Goal: Information Seeking & Learning: Understand process/instructions

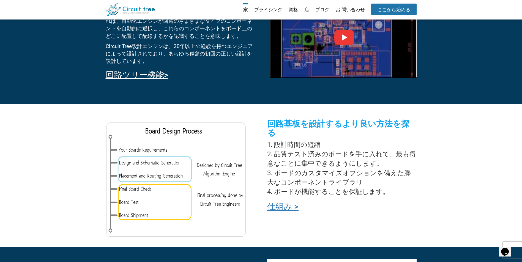
scroll to position [350, 0]
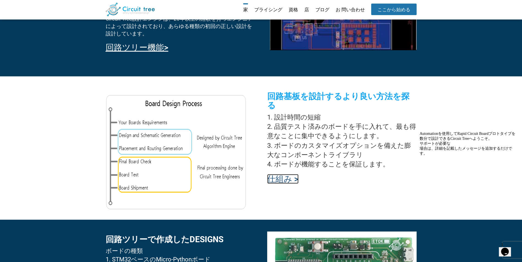
click at [286, 174] on link "仕組み >" at bounding box center [282, 179] width 31 height 10
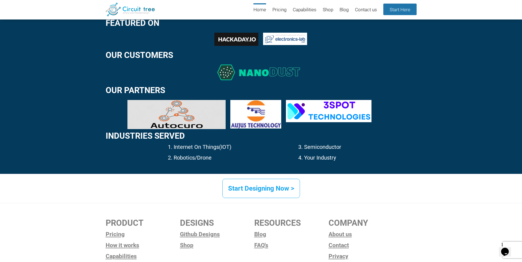
scroll to position [798, 0]
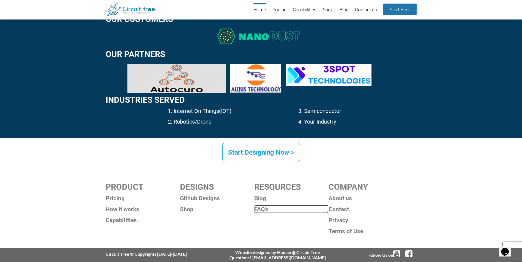
click at [257, 208] on link "FAQ's" at bounding box center [291, 209] width 74 height 8
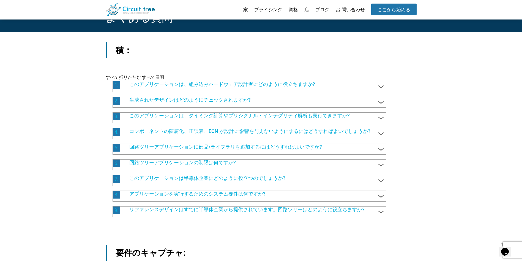
scroll to position [48, 0]
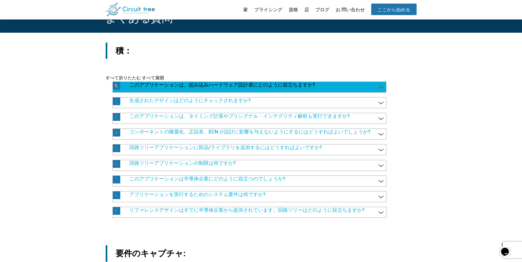
click at [381, 89] on span at bounding box center [380, 87] width 7 height 7
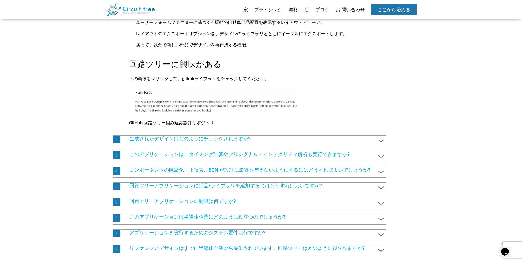
scroll to position [322, 0]
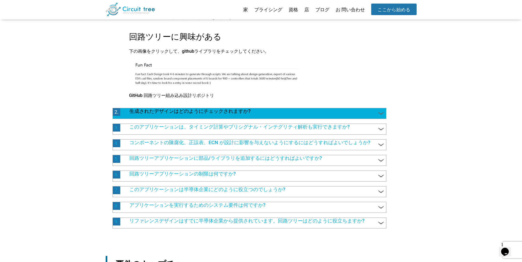
click at [381, 117] on span at bounding box center [380, 113] width 7 height 7
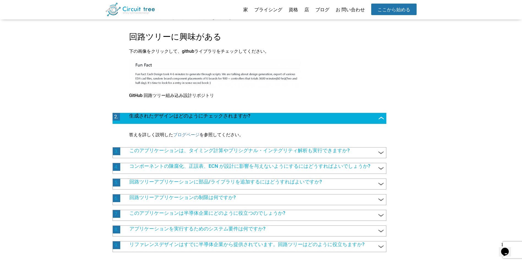
scroll to position [377, 0]
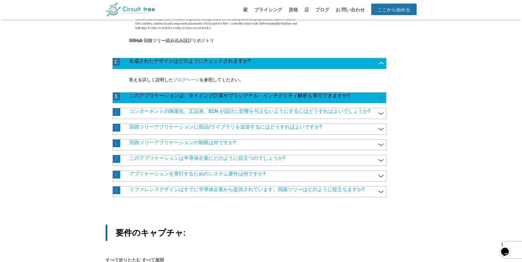
click at [379, 102] on span at bounding box center [380, 97] width 7 height 7
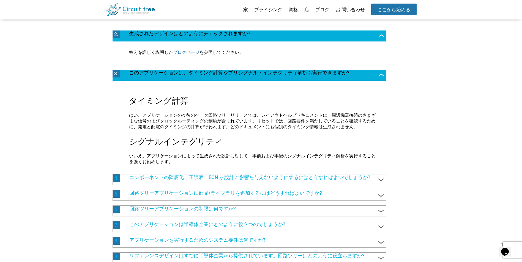
scroll to position [432, 0]
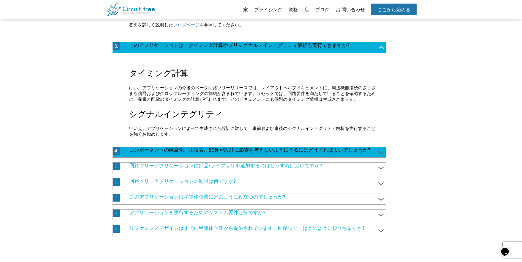
click at [379, 156] on span at bounding box center [380, 152] width 7 height 7
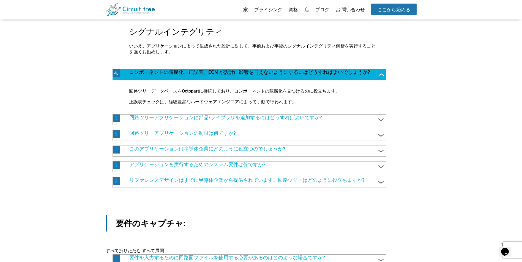
scroll to position [542, 0]
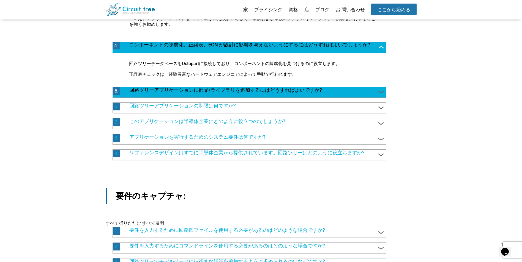
click at [381, 96] on span at bounding box center [380, 92] width 7 height 7
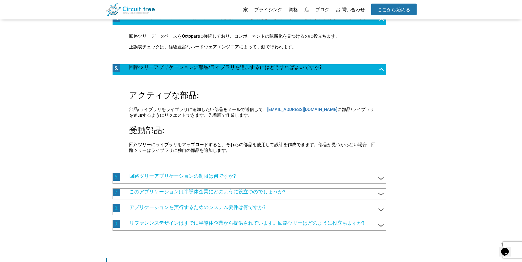
scroll to position [625, 0]
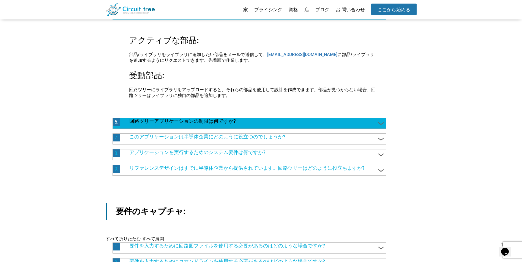
click at [379, 127] on span at bounding box center [380, 123] width 7 height 7
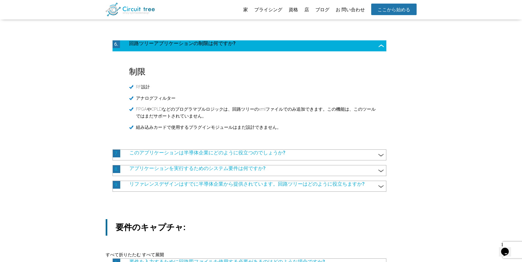
scroll to position [735, 0]
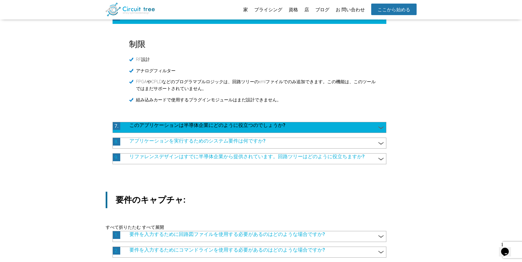
click at [381, 131] on span at bounding box center [380, 127] width 7 height 7
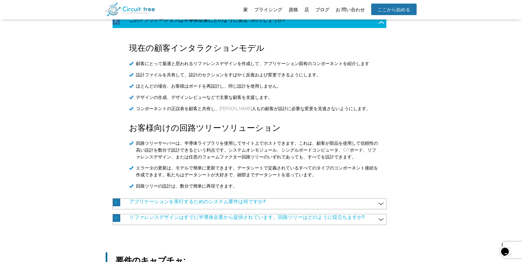
scroll to position [900, 0]
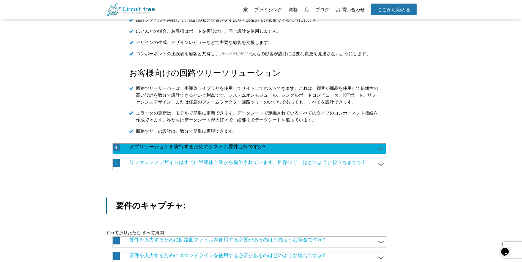
click at [379, 153] on span at bounding box center [380, 148] width 7 height 7
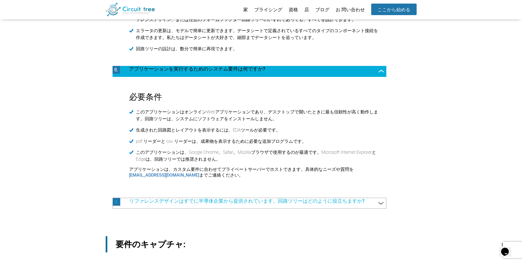
scroll to position [1010, 0]
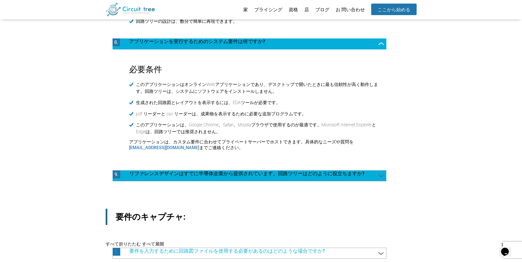
click at [380, 180] on span at bounding box center [380, 175] width 7 height 7
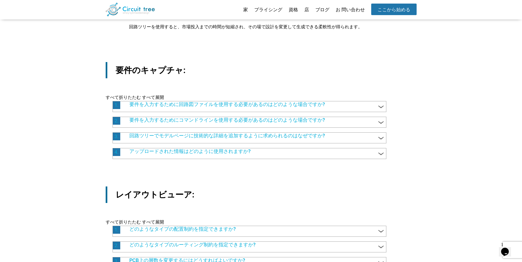
scroll to position [1230, 0]
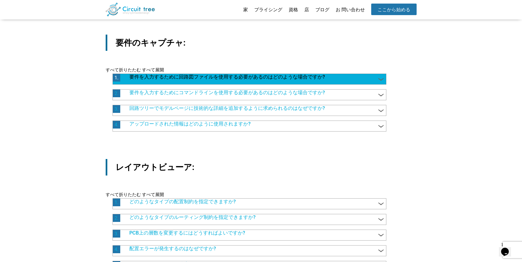
click at [380, 83] on span at bounding box center [380, 79] width 7 height 7
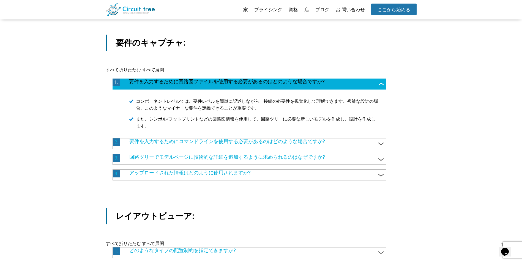
scroll to position [1285, 0]
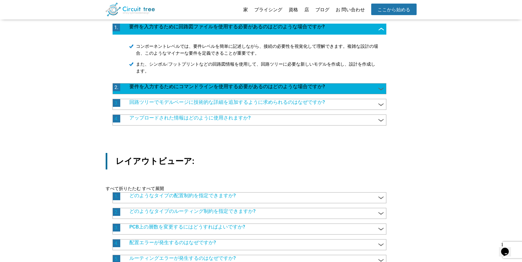
click at [378, 93] on span at bounding box center [380, 88] width 7 height 7
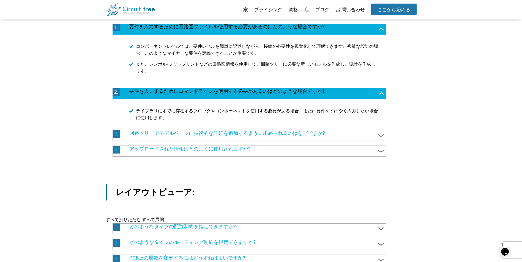
scroll to position [1312, 0]
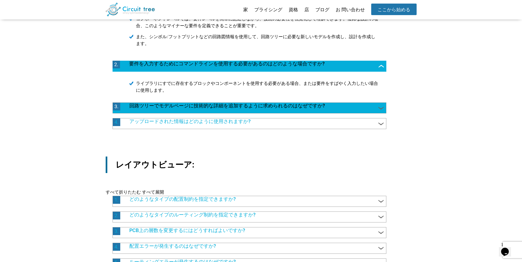
click at [381, 112] on span at bounding box center [380, 107] width 7 height 7
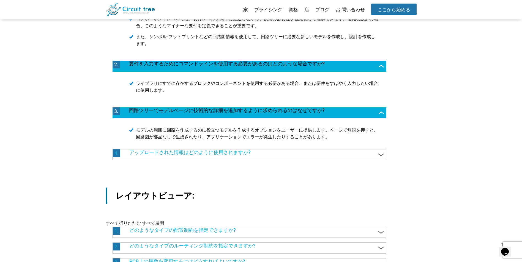
scroll to position [1340, 0]
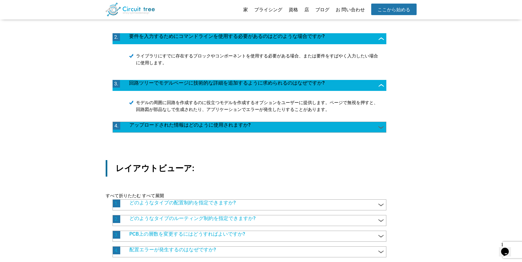
click at [381, 131] on span at bounding box center [380, 127] width 7 height 7
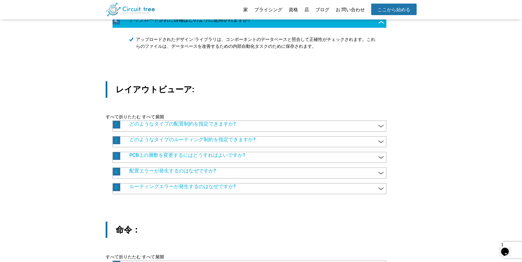
scroll to position [1505, 0]
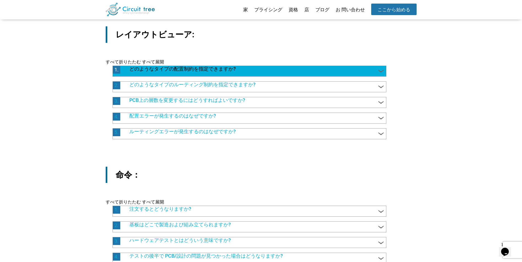
click at [380, 75] on span at bounding box center [380, 71] width 7 height 7
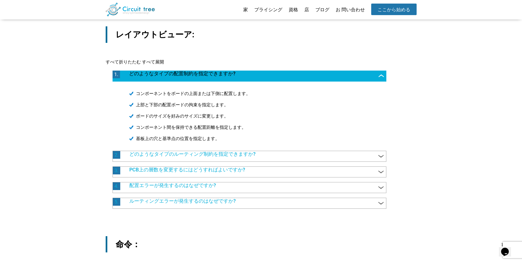
scroll to position [1560, 0]
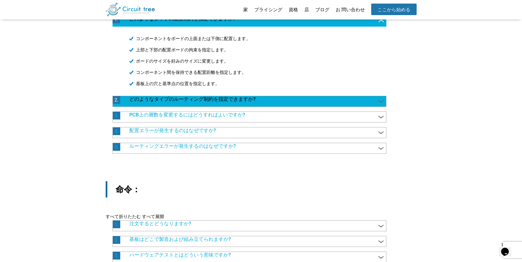
click at [379, 105] on span at bounding box center [380, 101] width 7 height 7
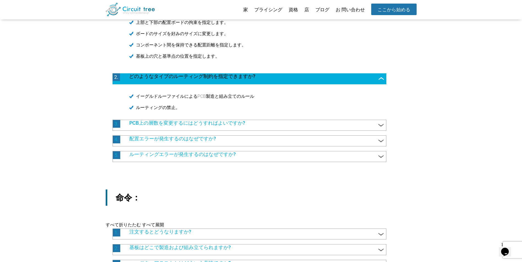
scroll to position [1615, 0]
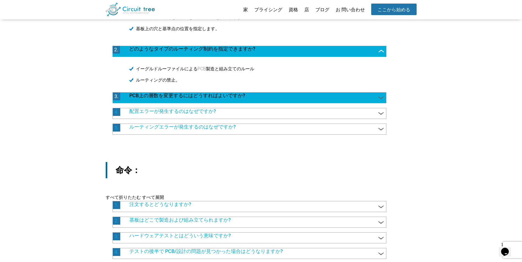
click at [380, 102] on span at bounding box center [380, 97] width 7 height 7
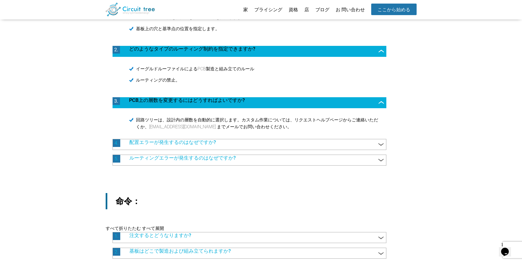
scroll to position [1642, 0]
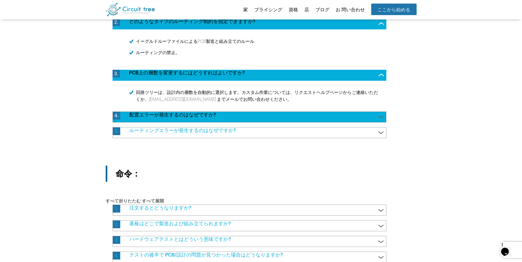
click at [378, 121] on span at bounding box center [380, 117] width 7 height 7
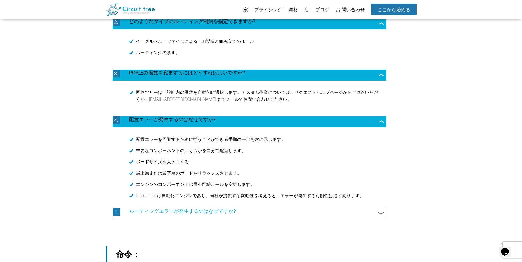
scroll to position [1697, 0]
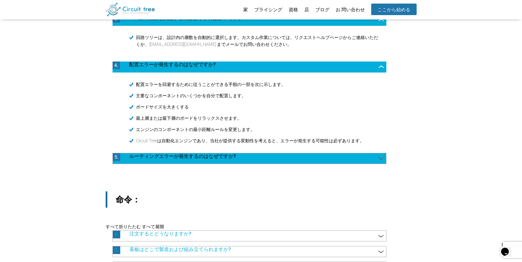
click at [381, 162] on span at bounding box center [380, 158] width 7 height 7
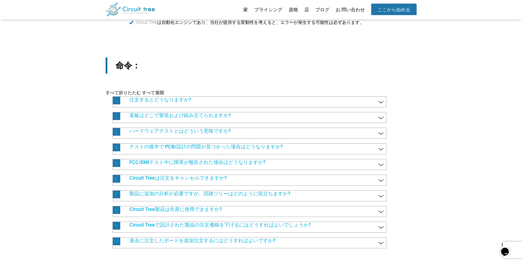
scroll to position [1917, 0]
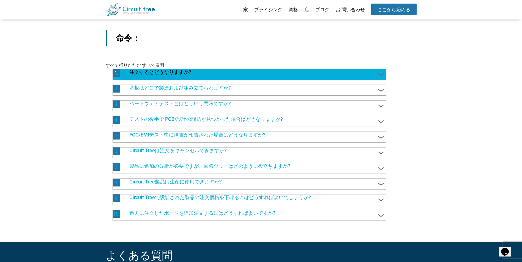
click at [376, 76] on span "注文するとどうなりますか?" at bounding box center [252, 72] width 257 height 7
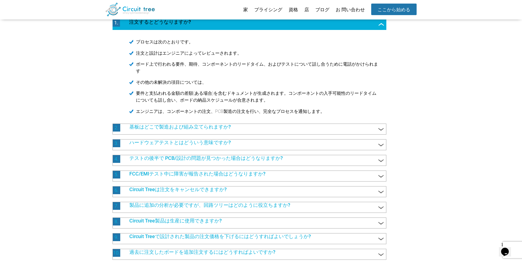
scroll to position [2027, 0]
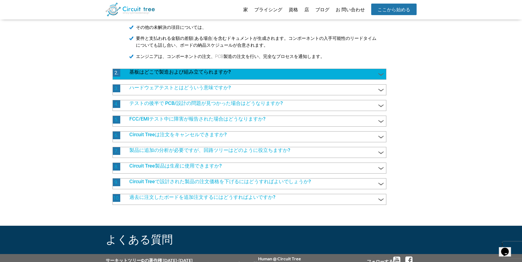
click at [380, 78] on span at bounding box center [380, 74] width 7 height 7
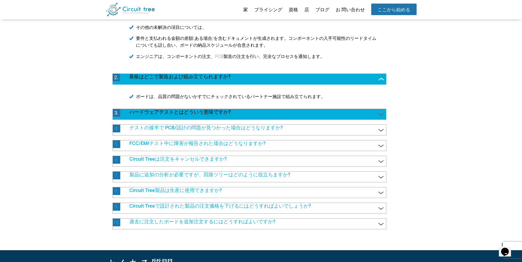
click at [382, 118] on span at bounding box center [380, 114] width 7 height 7
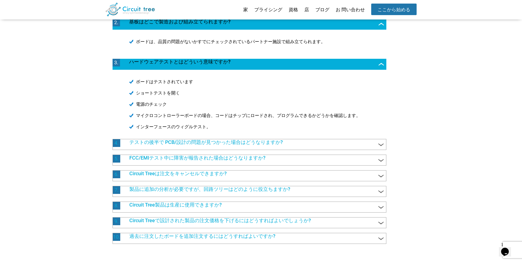
scroll to position [2137, 0]
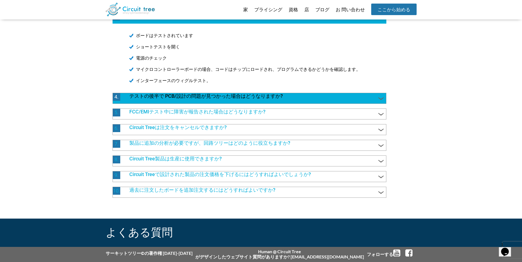
click at [382, 102] on span at bounding box center [380, 98] width 7 height 7
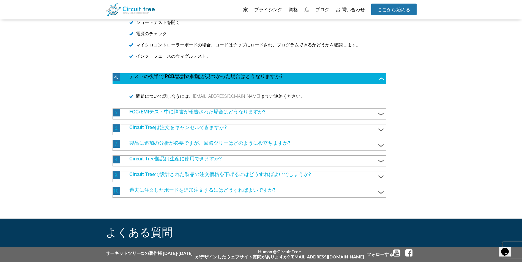
scroll to position [2175, 0]
